Goal: Transaction & Acquisition: Purchase product/service

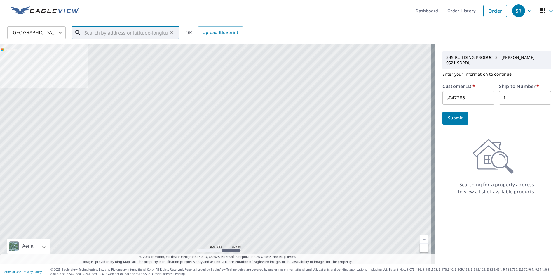
click at [127, 35] on input "text" at bounding box center [125, 33] width 83 height 16
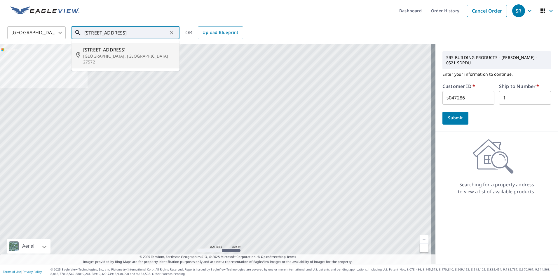
click at [125, 55] on p "[GEOGRAPHIC_DATA], [GEOGRAPHIC_DATA] 27572" at bounding box center [129, 59] width 92 height 12
type input "[STREET_ADDRESS]"
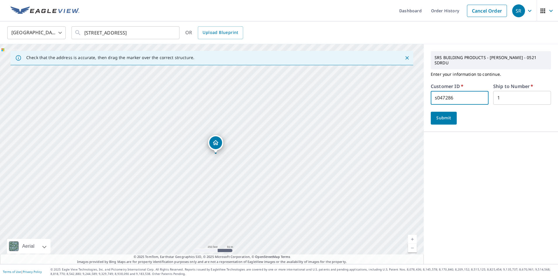
drag, startPoint x: 446, startPoint y: 99, endPoint x: 403, endPoint y: 101, distance: 42.7
click at [403, 101] on div "Check that the address is accurate, then drag the marker over the correct struc…" at bounding box center [279, 154] width 558 height 220
type input "col10126"
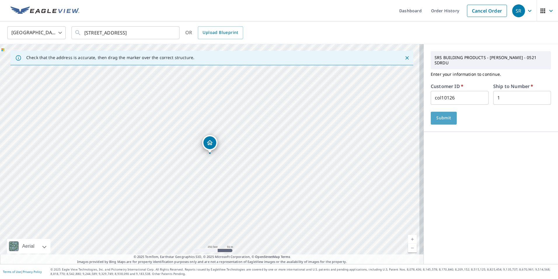
click at [440, 120] on span "Submit" at bounding box center [444, 117] width 17 height 7
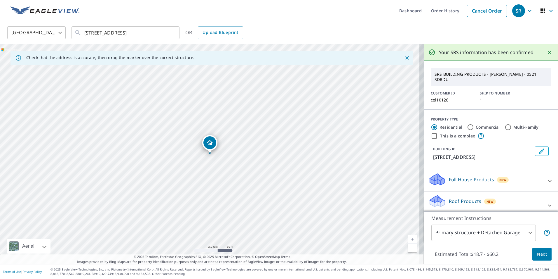
click at [540, 254] on span "Next" at bounding box center [542, 253] width 10 height 7
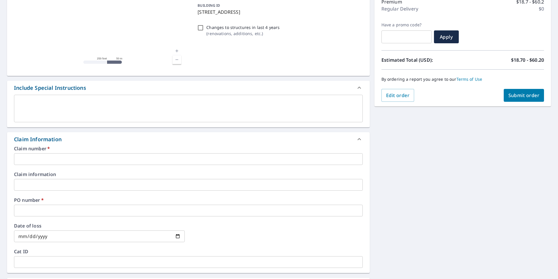
scroll to position [88, 0]
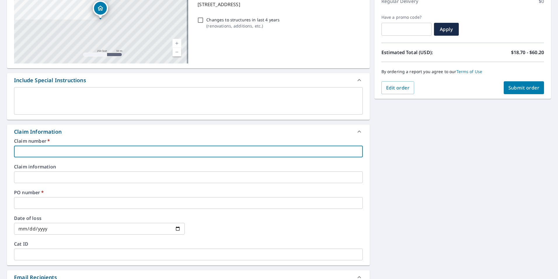
click at [59, 149] on input "text" at bounding box center [188, 151] width 349 height 12
type input "C"
checkbox input "true"
type input "CO"
checkbox input "true"
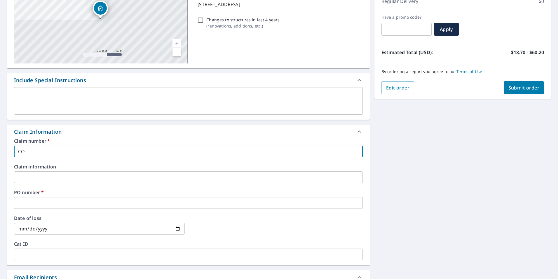
type input "COL"
checkbox input "true"
type input "[PERSON_NAME]"
checkbox input "true"
type input "[PERSON_NAME]"
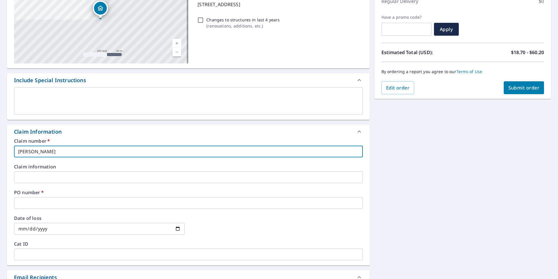
checkbox input "true"
type input "[PERSON_NAME] R"
checkbox input "true"
type input "[PERSON_NAME]"
checkbox input "true"
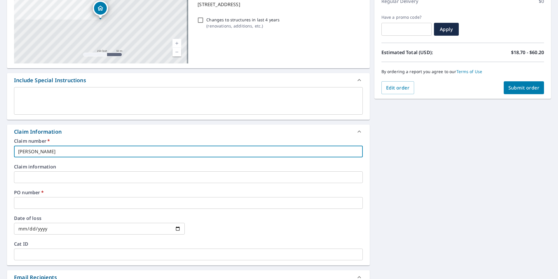
type input "[PERSON_NAME] ROO"
checkbox input "true"
type input "[PERSON_NAME] ROOF"
checkbox input "true"
type input "[PERSON_NAME] ROOFI"
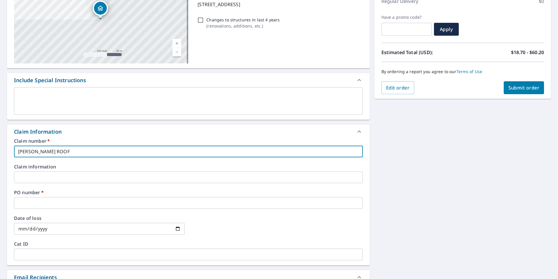
checkbox input "true"
type input "[PERSON_NAME] ROOFIN"
checkbox input "true"
type input "[PERSON_NAME] ROOFING"
checkbox input "true"
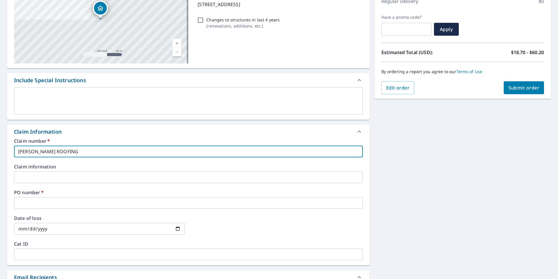
type input "[PERSON_NAME] ROOFING"
checkbox input "true"
type input "[PERSON_NAME] ROOFING"
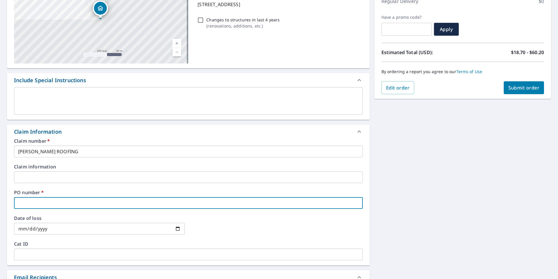
click at [48, 203] on input "text" at bounding box center [188, 203] width 349 height 12
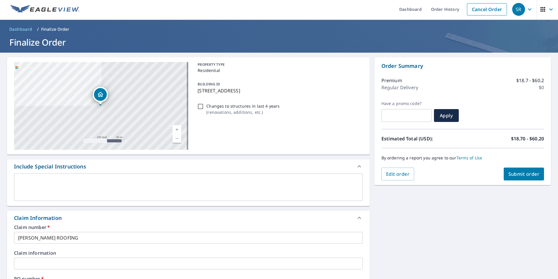
scroll to position [0, 0]
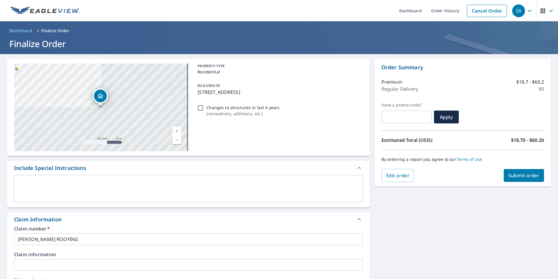
drag, startPoint x: 196, startPoint y: 95, endPoint x: 300, endPoint y: 91, distance: 104.6
click at [300, 91] on div "BUILDING ID [STREET_ADDRESS]" at bounding box center [278, 88] width 167 height 18
checkbox input "true"
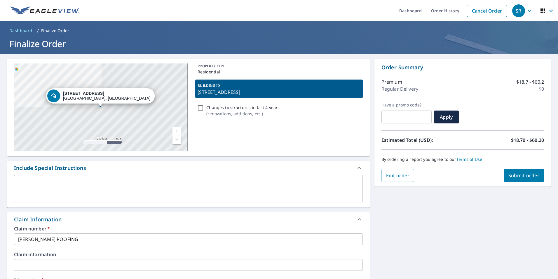
copy p "[STREET_ADDRESS]"
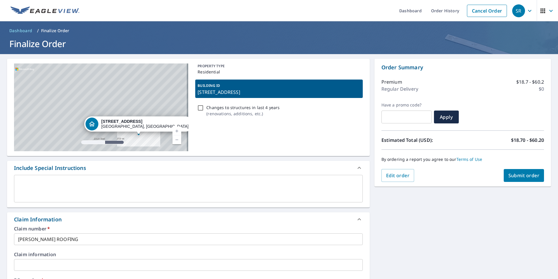
scroll to position [146, 0]
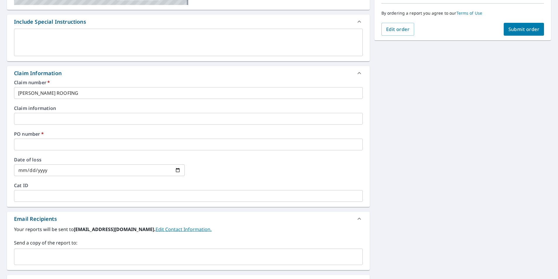
click at [53, 144] on input "text" at bounding box center [188, 144] width 349 height 12
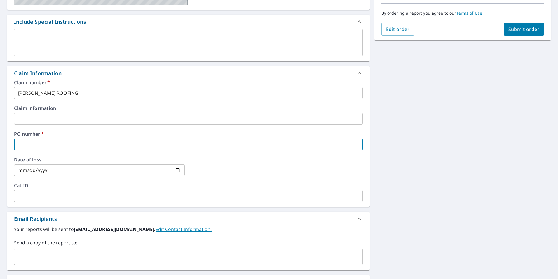
paste input "[STREET_ADDRESS]"
type input "[STREET_ADDRESS]"
checkbox input "true"
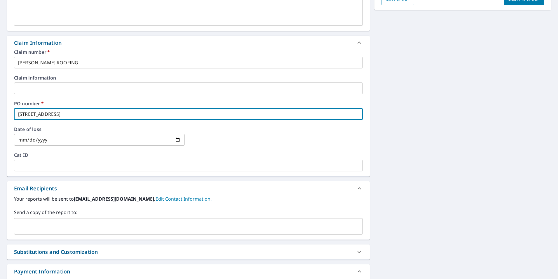
scroll to position [219, 0]
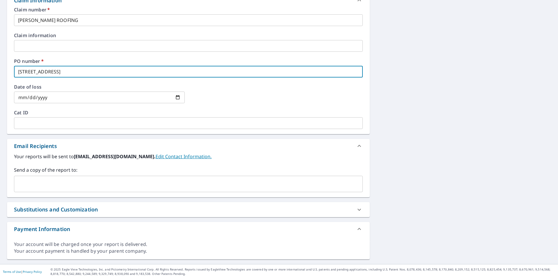
type input "[STREET_ADDRESS]"
click at [53, 185] on input "text" at bounding box center [184, 183] width 335 height 11
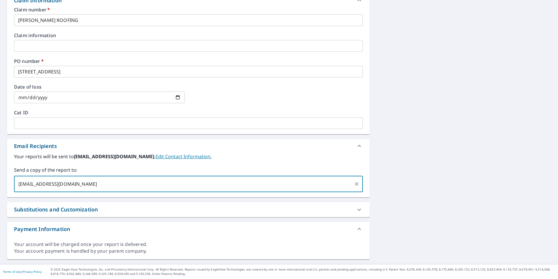
type input "[EMAIL_ADDRESS][DOMAIN_NAME]"
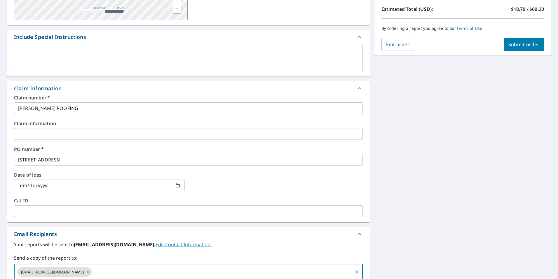
scroll to position [44, 0]
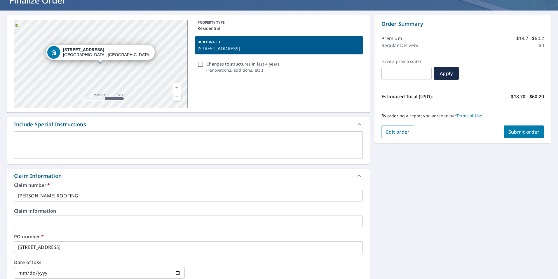
click at [526, 130] on span "Submit order" at bounding box center [524, 131] width 31 height 6
checkbox input "true"
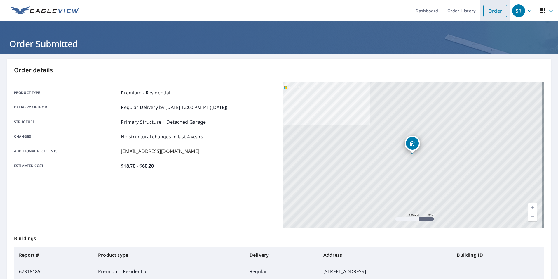
click at [491, 11] on link "Order" at bounding box center [496, 11] width 24 height 12
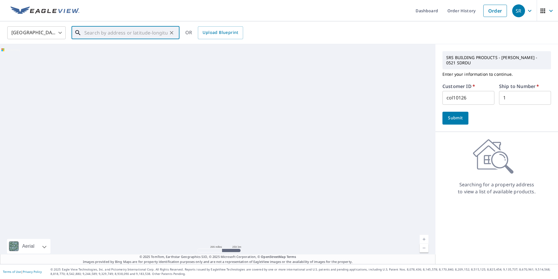
click at [117, 31] on input "text" at bounding box center [125, 33] width 83 height 16
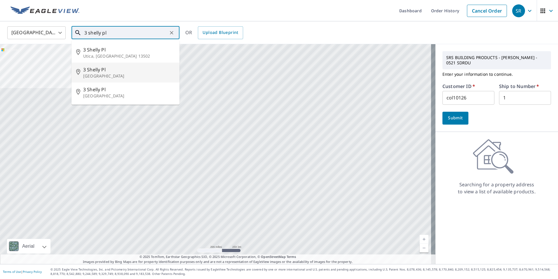
click at [124, 73] on p "[GEOGRAPHIC_DATA]" at bounding box center [129, 76] width 92 height 6
type input "[STREET_ADDRESS]"
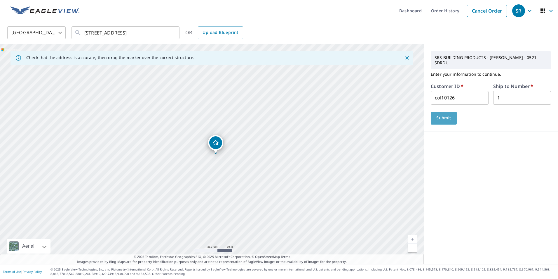
click at [446, 119] on span "Submit" at bounding box center [444, 117] width 17 height 7
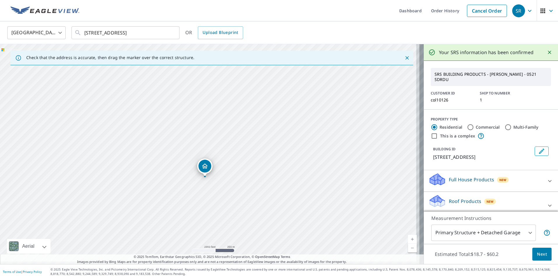
click at [539, 253] on span "Next" at bounding box center [542, 253] width 10 height 7
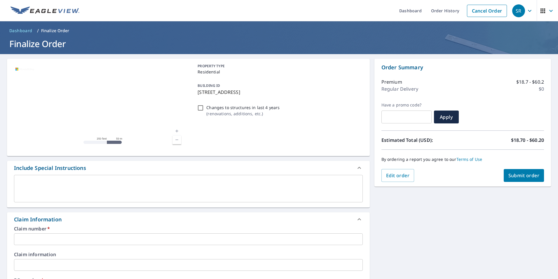
click at [58, 242] on input "text" at bounding box center [188, 239] width 349 height 12
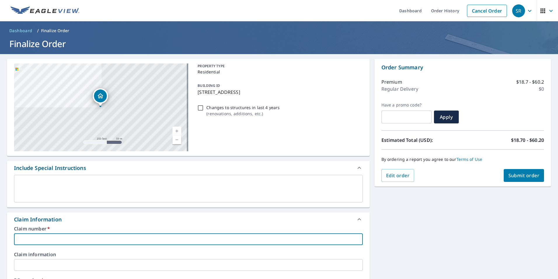
type input "c"
checkbox input "true"
type input "co"
checkbox input "true"
type input "col"
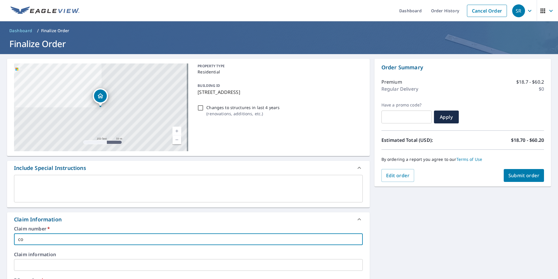
checkbox input "true"
type input "[PERSON_NAME]"
checkbox input "true"
type input "[PERSON_NAME]"
checkbox input "true"
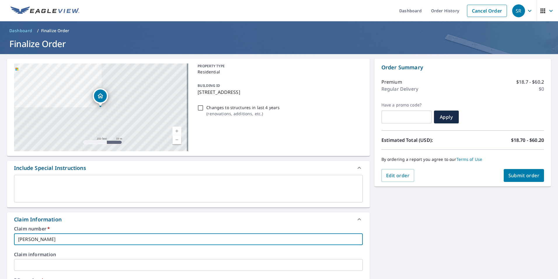
type input "[PERSON_NAME] r"
checkbox input "true"
type input "[PERSON_NAME]"
checkbox input "true"
type input "[PERSON_NAME] roo"
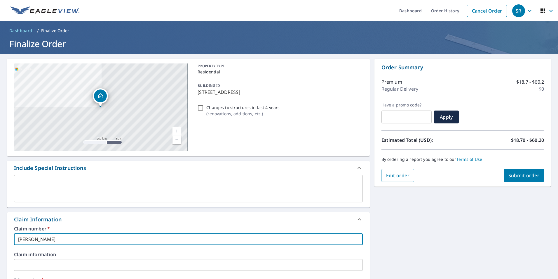
checkbox input "true"
type input "[PERSON_NAME] roof"
checkbox input "true"
type input "[PERSON_NAME] roofi"
checkbox input "true"
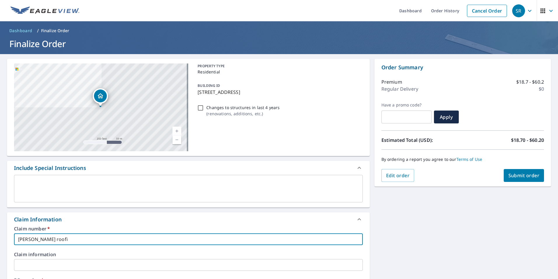
type input "[PERSON_NAME] roofin"
checkbox input "true"
type input "[PERSON_NAME] roofing"
checkbox input "true"
type input "[PERSON_NAME] roofing"
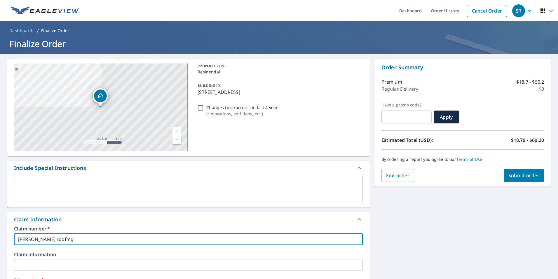
checkbox input "true"
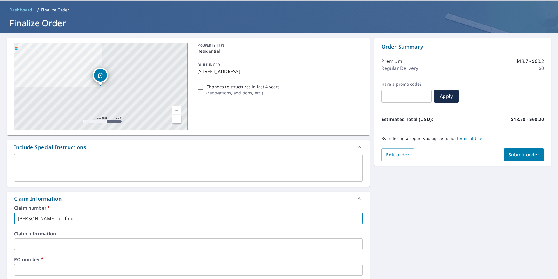
scroll to position [58, 0]
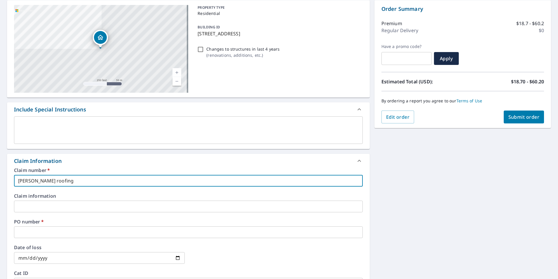
type input "[PERSON_NAME] roofing"
click at [58, 231] on input "text" at bounding box center [188, 232] width 349 height 12
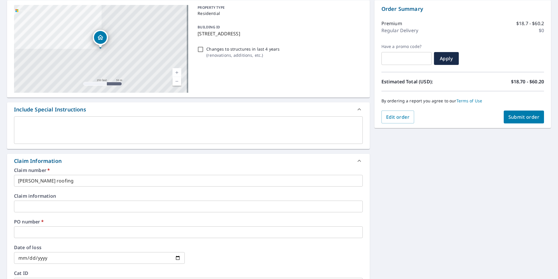
drag, startPoint x: 270, startPoint y: 34, endPoint x: 195, endPoint y: 36, distance: 74.8
click at [195, 36] on div "BUILDING ID [STREET_ADDRESS]" at bounding box center [278, 30] width 167 height 18
checkbox input "true"
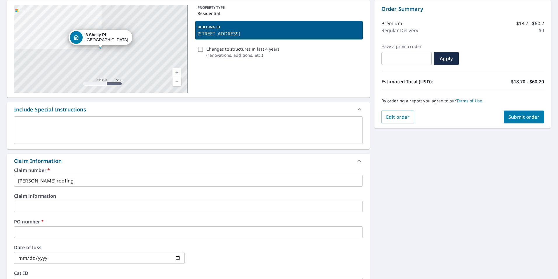
copy p "[STREET_ADDRESS]"
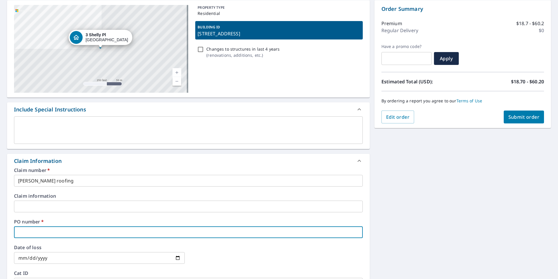
click at [41, 234] on input "text" at bounding box center [188, 232] width 349 height 12
paste input "[STREET_ADDRESS]"
type input "[STREET_ADDRESS]"
checkbox input "true"
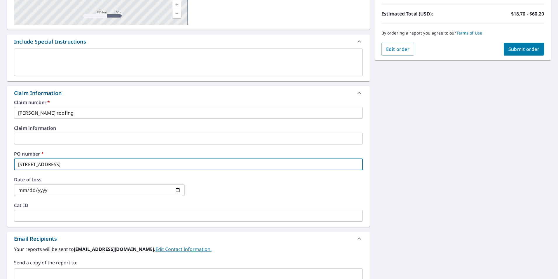
scroll to position [146, 0]
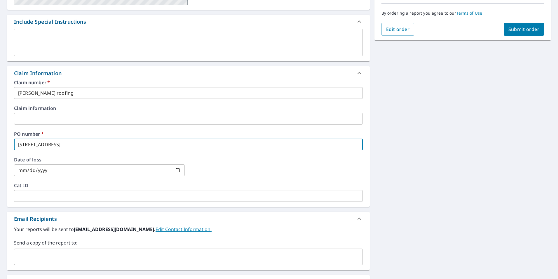
type input "[STREET_ADDRESS]"
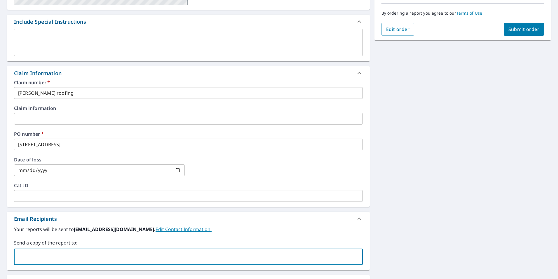
click at [67, 251] on input "text" at bounding box center [184, 256] width 335 height 11
click at [91, 257] on input "[EMAIL_ADDRESS][DOMAIN_NAME]" at bounding box center [184, 256] width 335 height 11
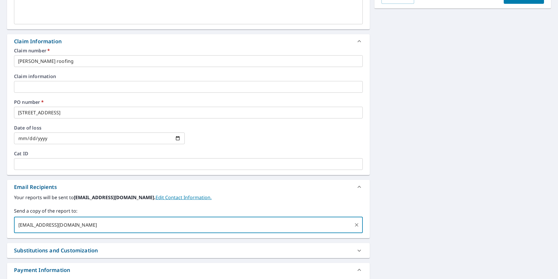
scroll to position [102, 0]
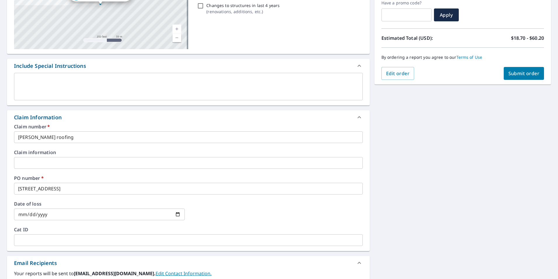
type input "[EMAIL_ADDRESS][DOMAIN_NAME]"
click at [522, 72] on span "Submit order" at bounding box center [524, 73] width 31 height 6
checkbox input "true"
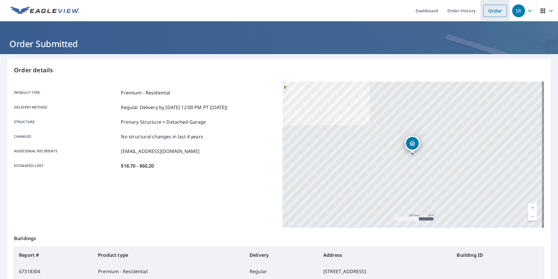
click at [496, 13] on link "Order" at bounding box center [496, 11] width 24 height 12
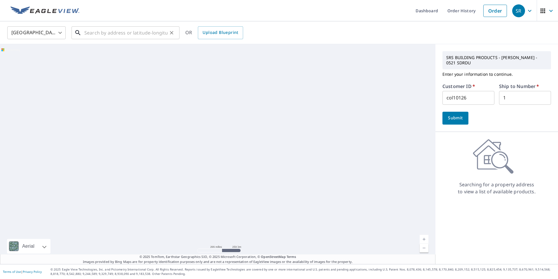
click at [91, 32] on input "text" at bounding box center [125, 33] width 83 height 16
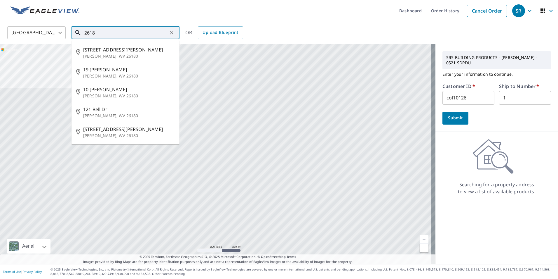
click at [119, 32] on input "2618" at bounding box center [125, 33] width 83 height 16
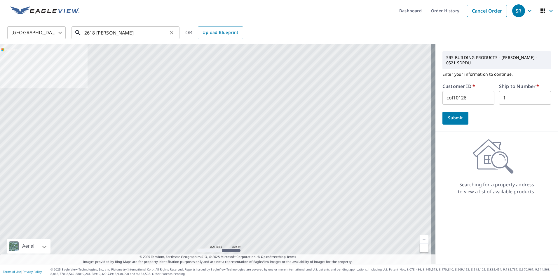
click at [118, 34] on input "2618 [PERSON_NAME]" at bounding box center [125, 33] width 83 height 16
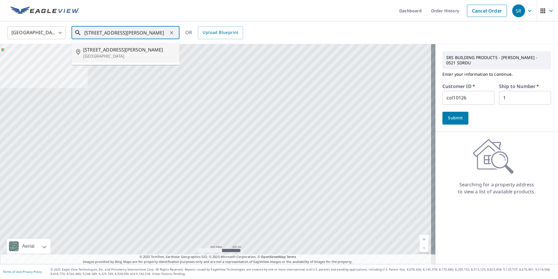
click at [103, 55] on p "[GEOGRAPHIC_DATA]" at bounding box center [129, 56] width 92 height 6
type input "[STREET_ADDRESS][PERSON_NAME]"
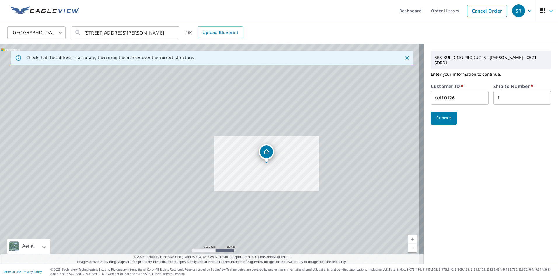
click at [476, 176] on div "SRS BUILDING PRODUCTS - [PERSON_NAME] - 0521 SDRDU Enter your information to co…" at bounding box center [491, 154] width 134 height 220
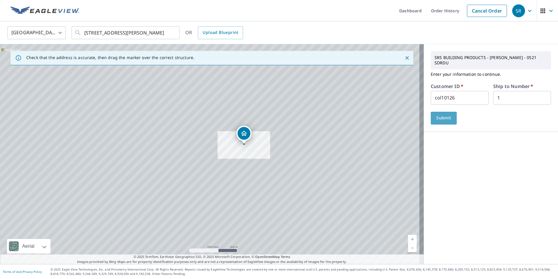
click at [446, 121] on span "Submit" at bounding box center [444, 117] width 17 height 7
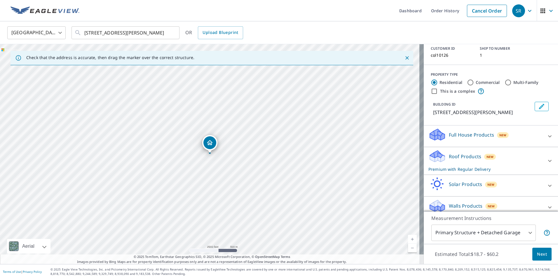
scroll to position [51, 0]
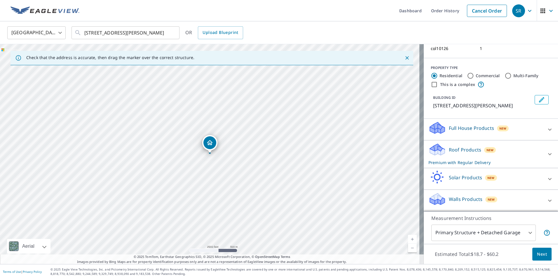
click at [540, 253] on span "Next" at bounding box center [542, 253] width 10 height 7
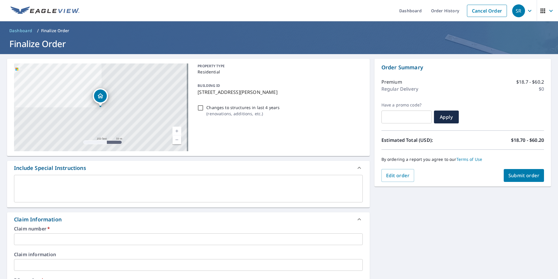
drag, startPoint x: 274, startPoint y: 91, endPoint x: 196, endPoint y: 96, distance: 78.1
click at [196, 96] on div "BUILDING ID [STREET_ADDRESS][PERSON_NAME]" at bounding box center [278, 88] width 167 height 18
checkbox input "true"
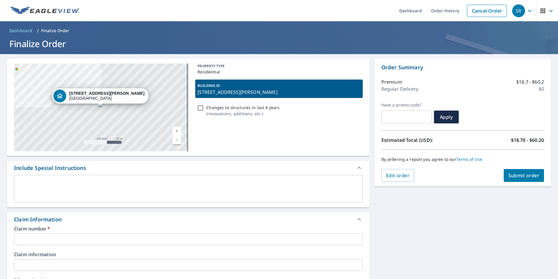
copy p "[STREET_ADDRESS][PERSON_NAME]"
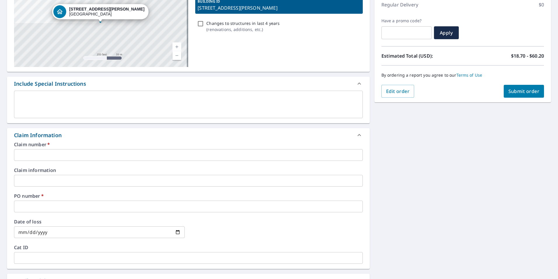
scroll to position [88, 0]
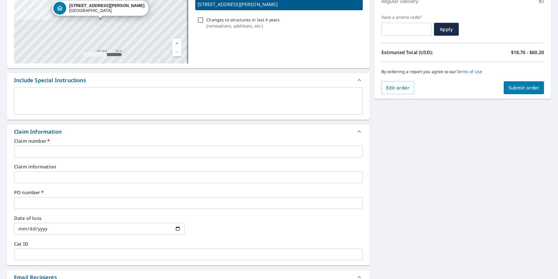
click at [46, 202] on input "text" at bounding box center [188, 203] width 349 height 12
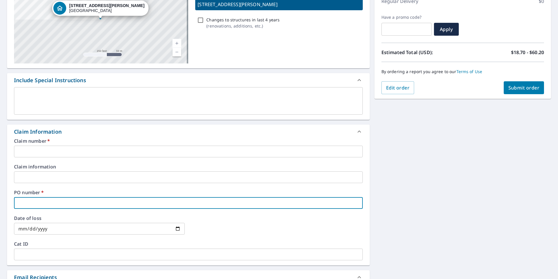
paste input "[STREET_ADDRESS][PERSON_NAME]"
type input "[STREET_ADDRESS][PERSON_NAME]"
checkbox input "true"
type input "[STREET_ADDRESS][PERSON_NAME]"
click at [52, 148] on input "text" at bounding box center [188, 151] width 349 height 12
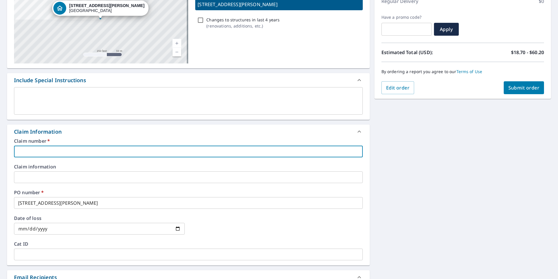
type input "c"
checkbox input "true"
type input "co"
checkbox input "true"
type input "col"
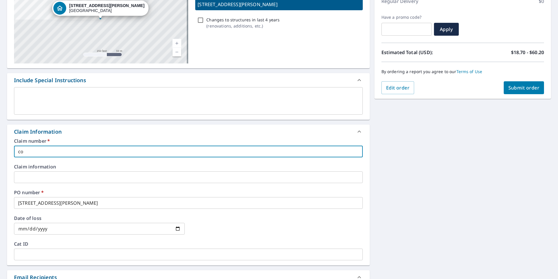
checkbox input "true"
type input "[PERSON_NAME]"
checkbox input "true"
type input "[PERSON_NAME]"
checkbox input "true"
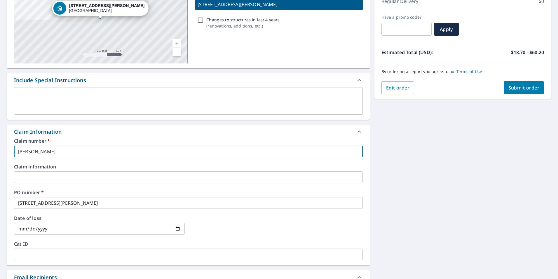
type input "[PERSON_NAME] r"
checkbox input "true"
type input "[PERSON_NAME]"
checkbox input "true"
type input "[PERSON_NAME] roo"
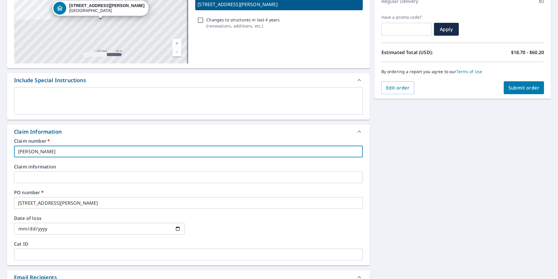
checkbox input "true"
type input "[PERSON_NAME] roof"
checkbox input "true"
type input "[PERSON_NAME] roofi"
checkbox input "true"
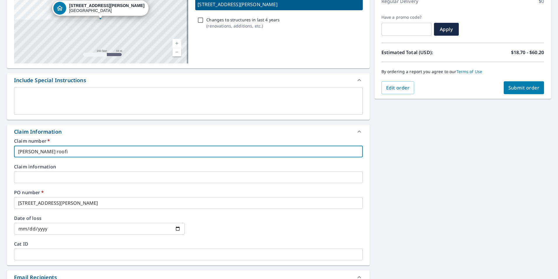
type input "[PERSON_NAME] roofin"
checkbox input "true"
type input "[PERSON_NAME] roofing"
checkbox input "true"
type input "[PERSON_NAME] roofing"
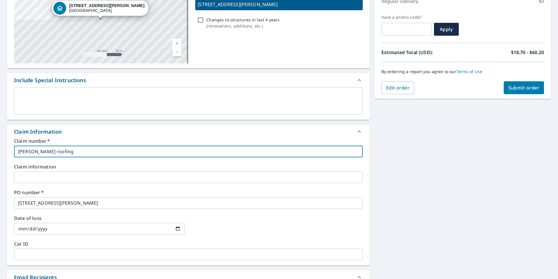
checkbox input "true"
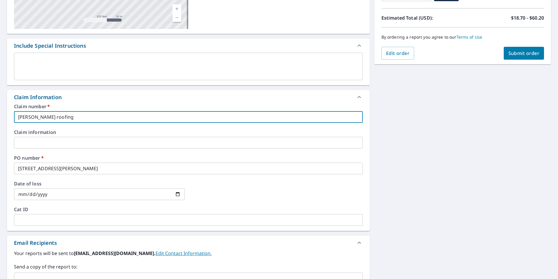
scroll to position [175, 0]
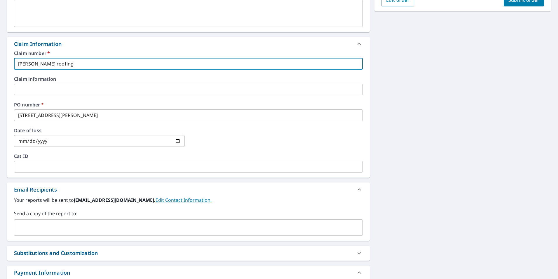
type input "[PERSON_NAME] roofing"
click at [51, 166] on input "text" at bounding box center [188, 167] width 349 height 12
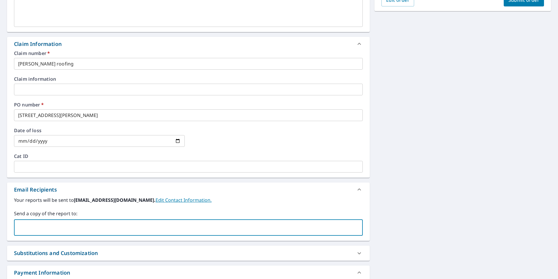
click at [50, 229] on input "text" at bounding box center [184, 227] width 335 height 11
drag, startPoint x: 41, startPoint y: 227, endPoint x: -52, endPoint y: 214, distance: 93.4
drag, startPoint x: -52, startPoint y: 214, endPoint x: 59, endPoint y: 226, distance: 111.0
click at [59, 226] on input "text" at bounding box center [184, 227] width 335 height 11
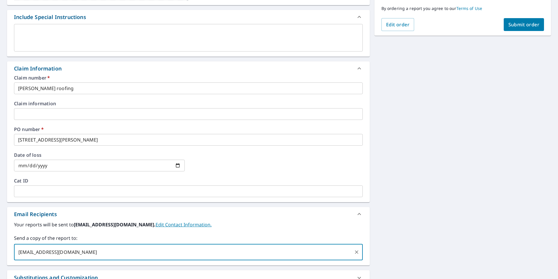
scroll to position [117, 0]
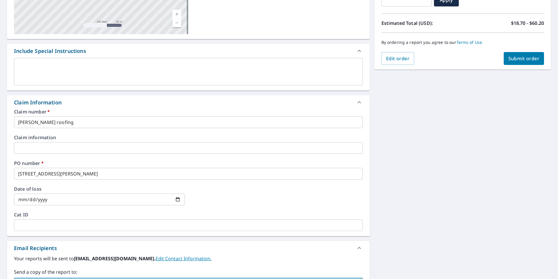
type input "[EMAIL_ADDRESS][DOMAIN_NAME]"
click at [524, 59] on span "Submit order" at bounding box center [524, 58] width 31 height 6
checkbox input "true"
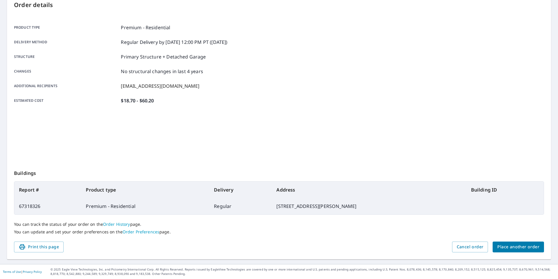
scroll to position [65, 0]
